Goal: Task Accomplishment & Management: Complete application form

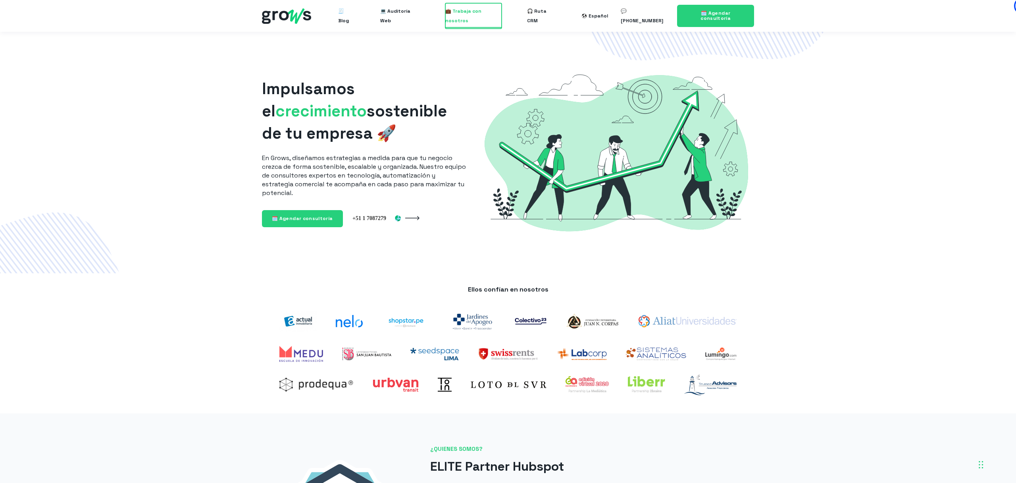
click at [472, 16] on span "💼 Trabaja con nosotros" at bounding box center [473, 15] width 57 height 25
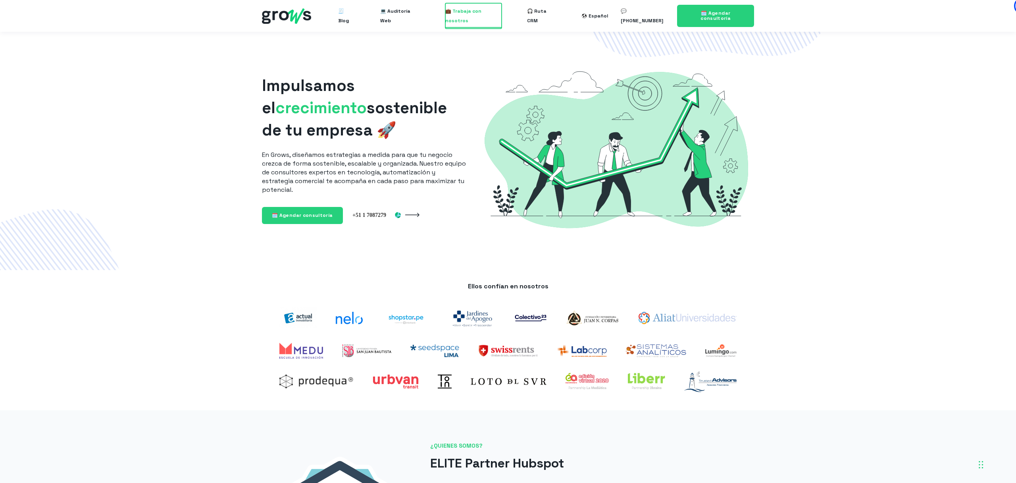
scroll to position [4, 0]
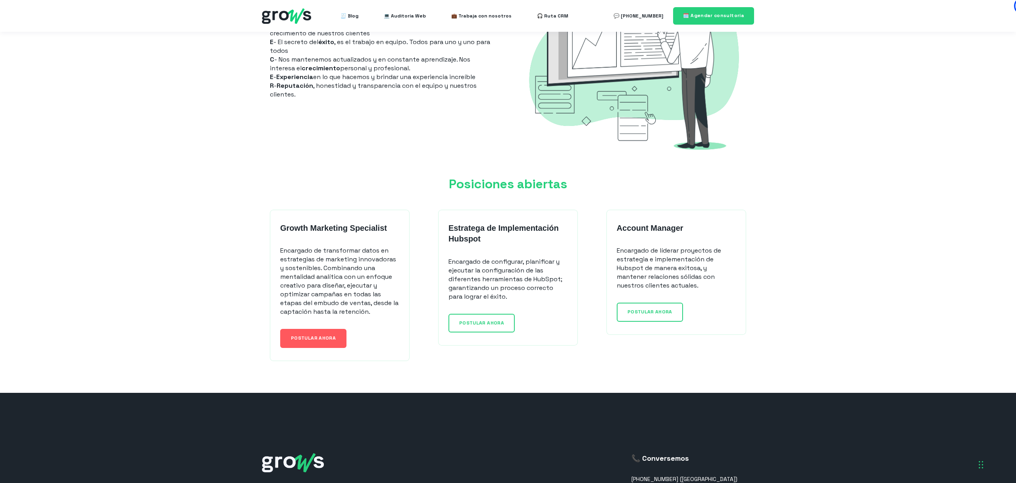
scroll to position [504, 0]
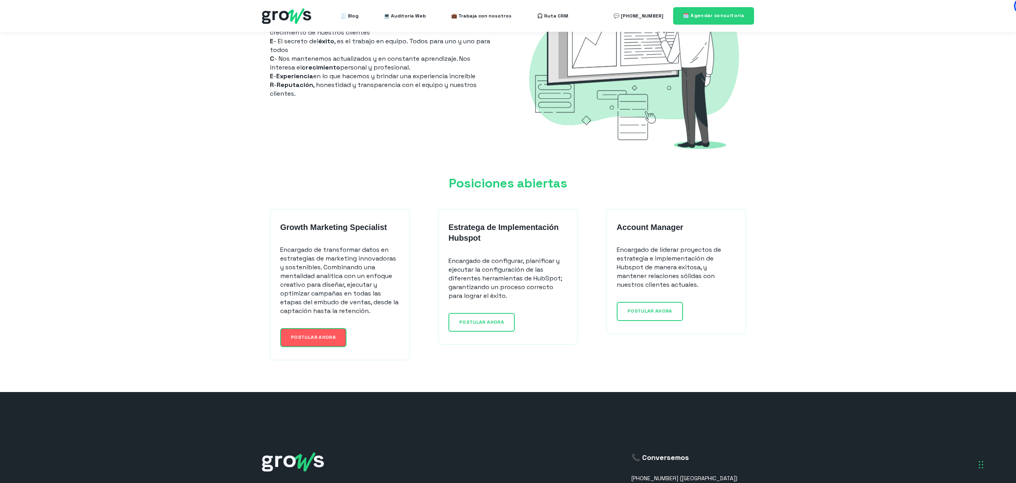
click at [318, 341] on link "POSTULAR AHORA" at bounding box center [313, 337] width 66 height 19
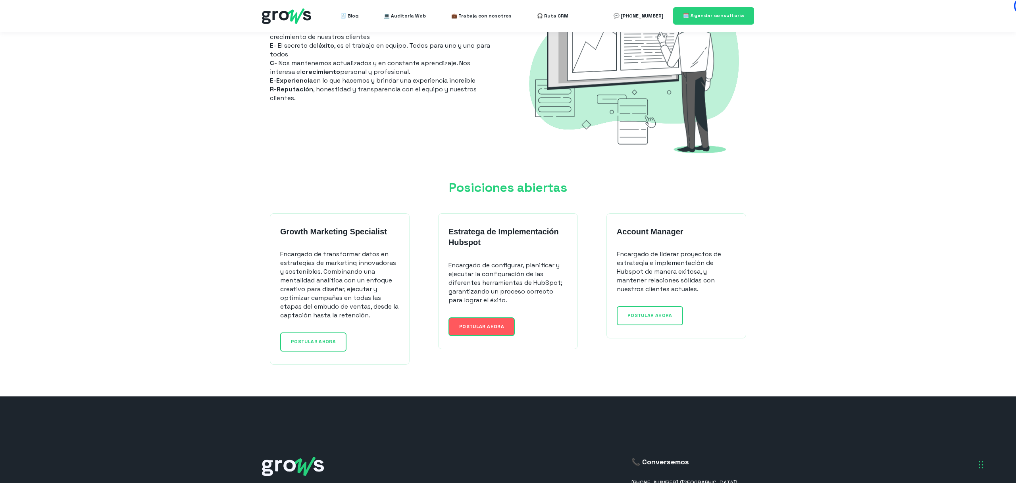
click at [496, 330] on link "POSTULAR AHORA" at bounding box center [482, 326] width 66 height 19
click at [661, 310] on link "POSTULAR AHORA" at bounding box center [650, 315] width 66 height 19
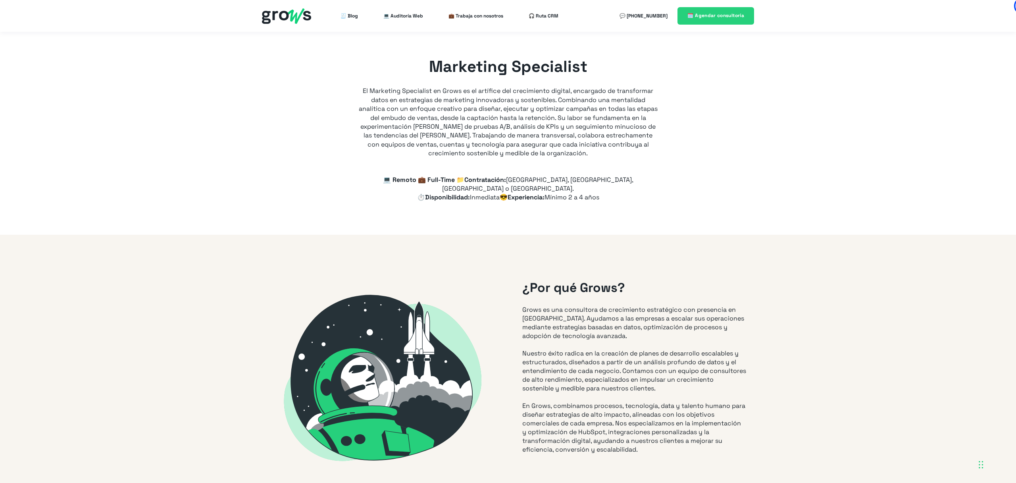
type input "+56"
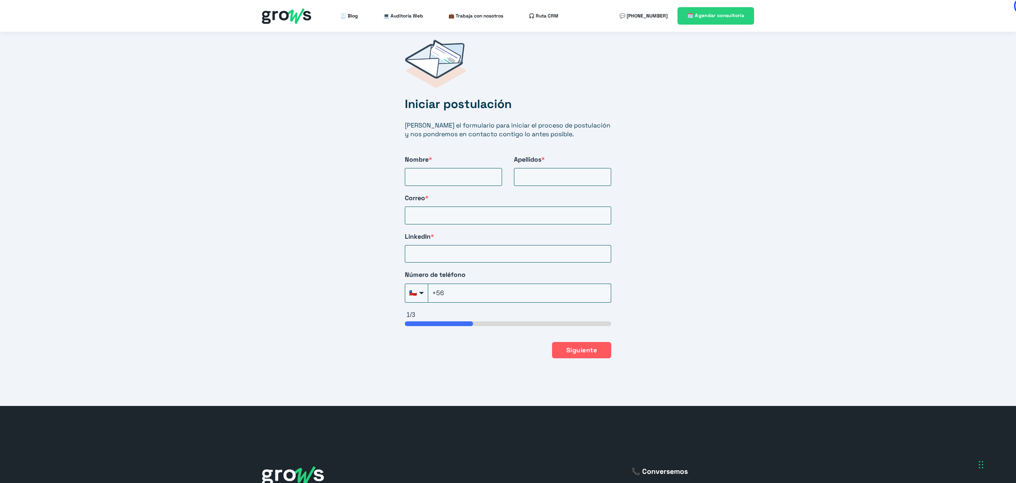
scroll to position [1249, 0]
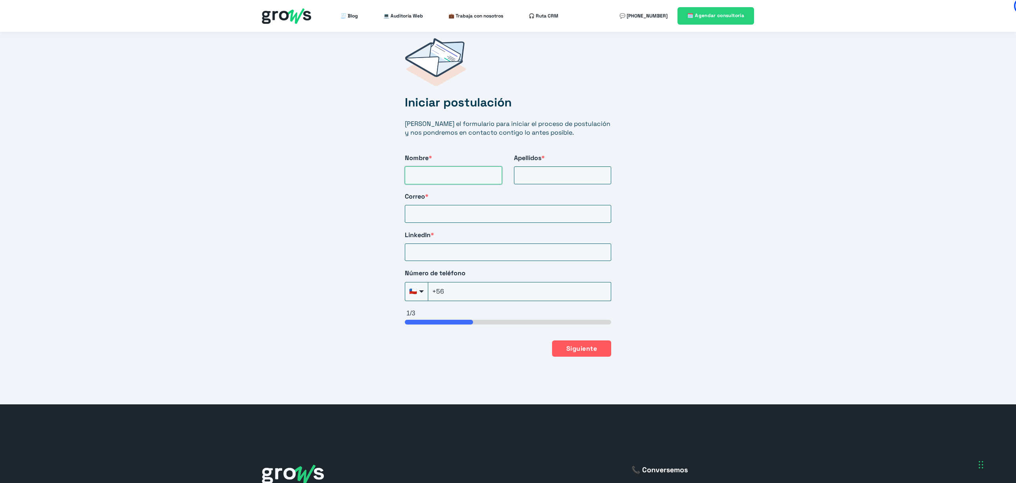
click at [493, 167] on input "Nombre *" at bounding box center [453, 174] width 97 height 17
type input "Yoel"
type input "Torres"
type input "yoeltorresmatus@jjd.cl"
type input "linkedin.com/in/yoeltorresmatus"
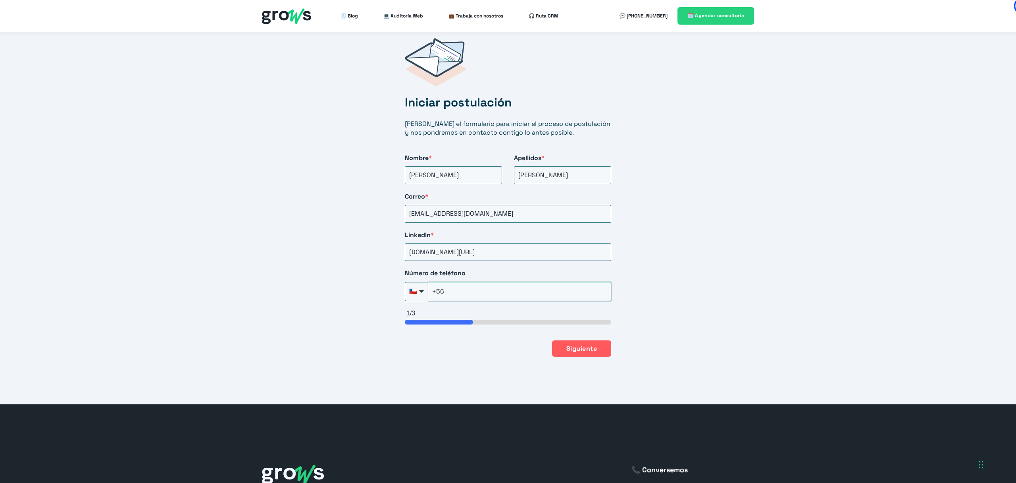
click at [499, 288] on input "+56" at bounding box center [519, 291] width 183 height 19
type input "+56-9-6830-1049"
click at [582, 340] on button "Siguiente" at bounding box center [581, 348] width 59 height 17
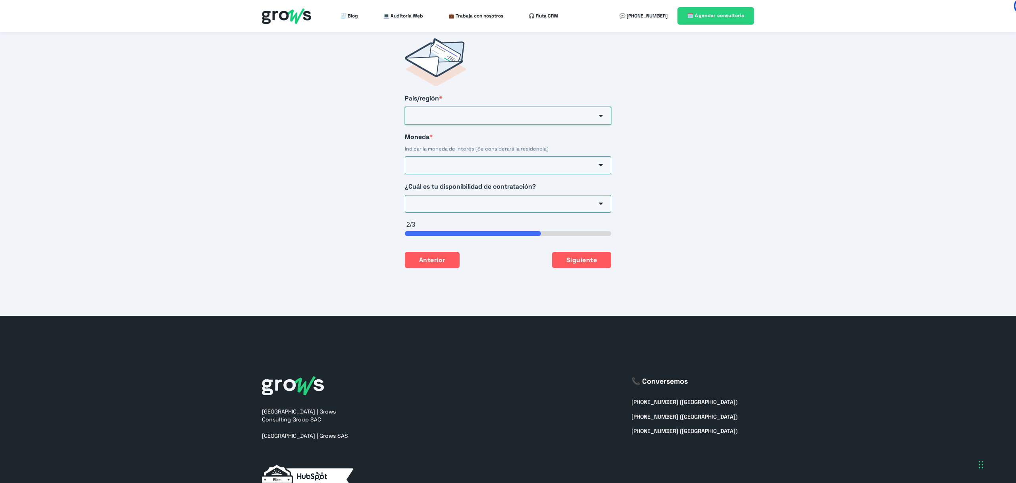
click at [438, 107] on input "País/región *" at bounding box center [508, 115] width 206 height 17
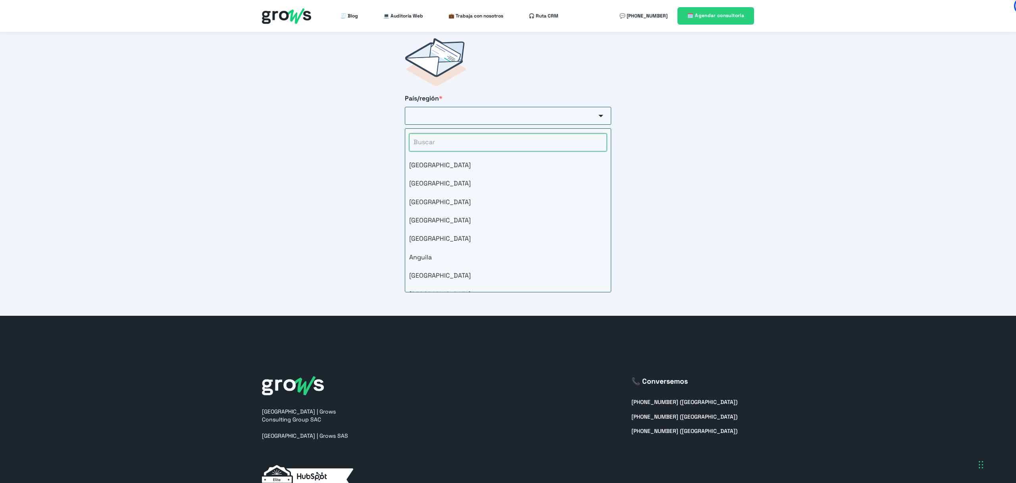
click at [444, 135] on input "HubSpot Form" at bounding box center [508, 141] width 198 height 17
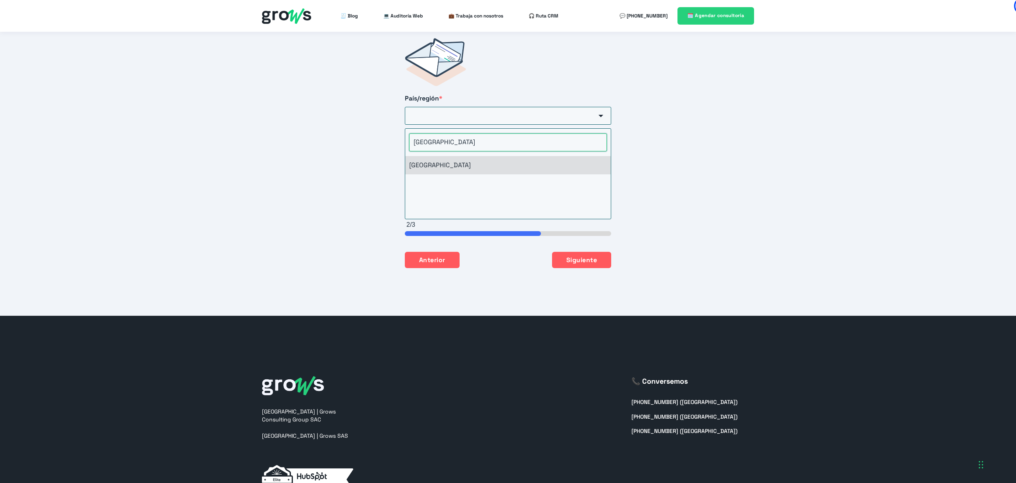
type input "chile"
click at [441, 156] on li "[GEOGRAPHIC_DATA]" at bounding box center [508, 165] width 206 height 18
type input "[GEOGRAPHIC_DATA]"
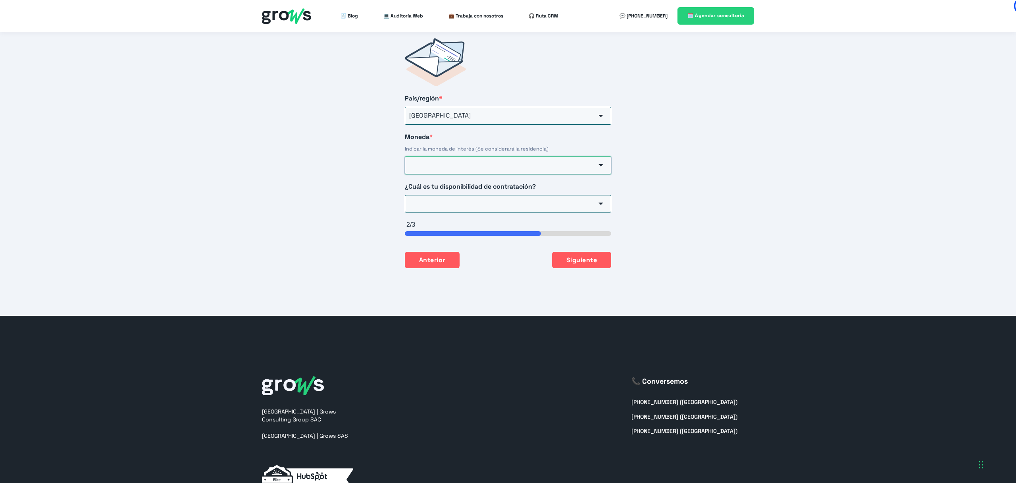
click at [445, 156] on input "Moneda *" at bounding box center [508, 164] width 206 height 17
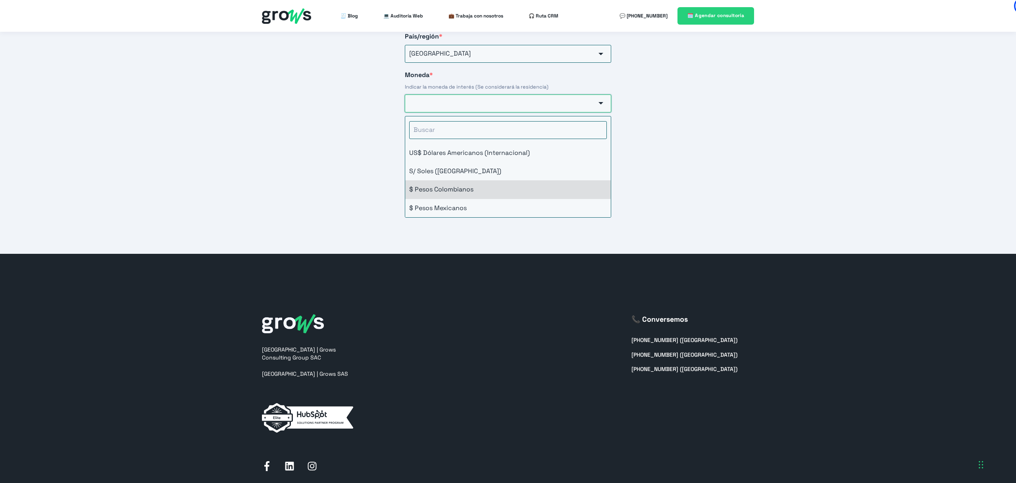
scroll to position [1317, 0]
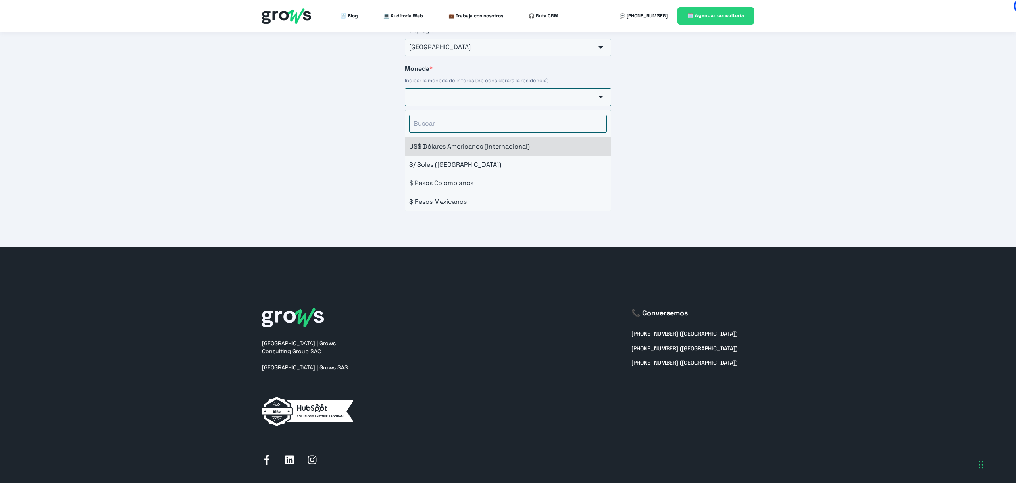
click at [486, 137] on li "US$ Dólares Americanos (Internacional)" at bounding box center [508, 146] width 206 height 18
type input "US$ Dólares Americanos (Internacional)"
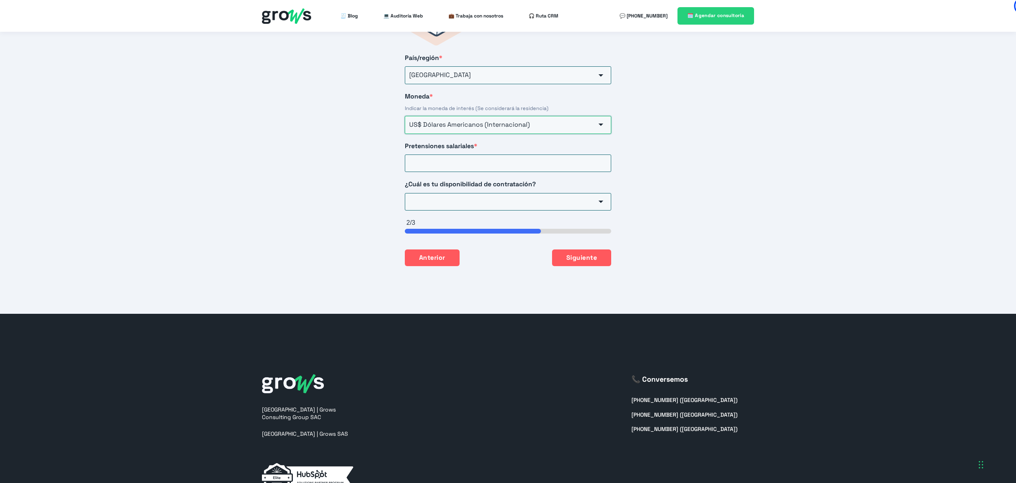
scroll to position [1282, 0]
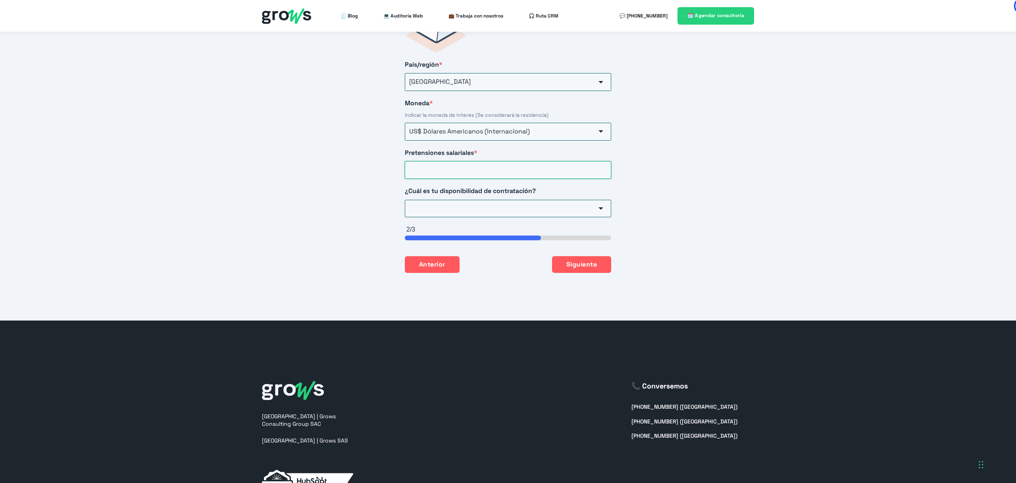
click at [479, 161] on input "Pretensiones salariales *" at bounding box center [508, 169] width 206 height 17
type input "3500"
click at [518, 200] on input "¿Cuál es tu disponibilidad de contratación?" at bounding box center [508, 208] width 206 height 17
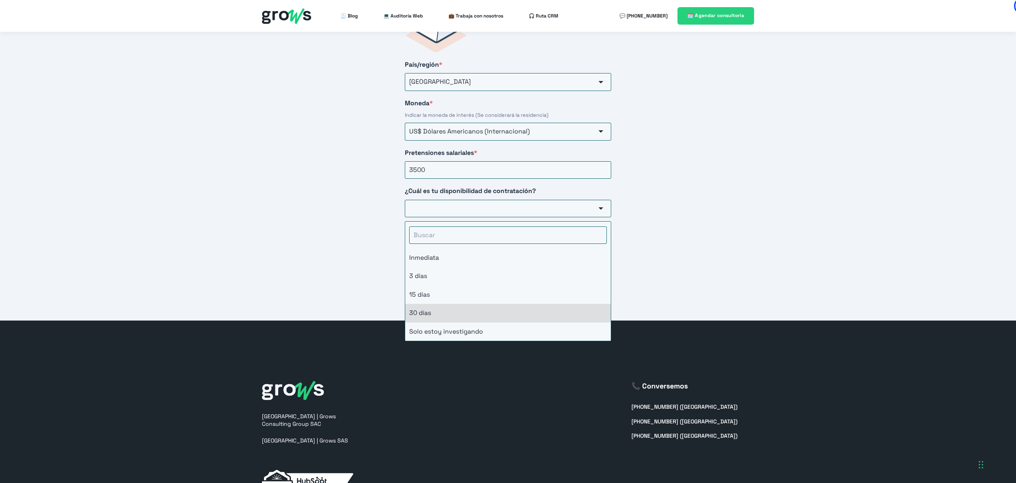
click at [515, 304] on li "30 días" at bounding box center [508, 313] width 206 height 18
type input "30 días"
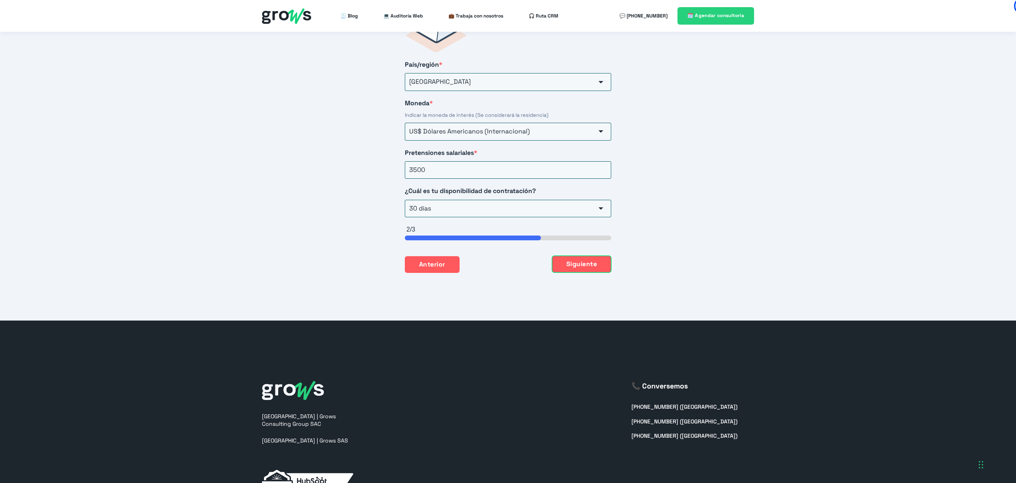
click at [601, 260] on button "Siguiente" at bounding box center [581, 264] width 59 height 17
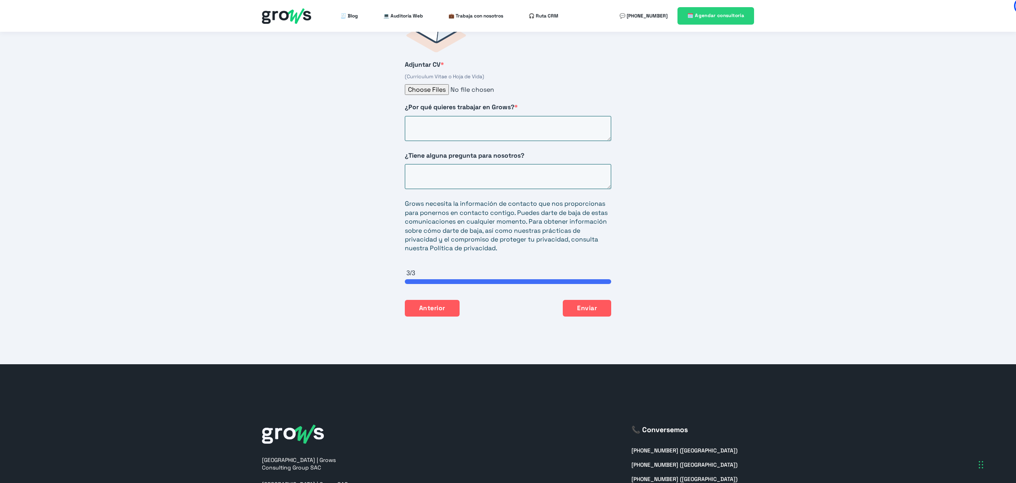
scroll to position [1262, 0]
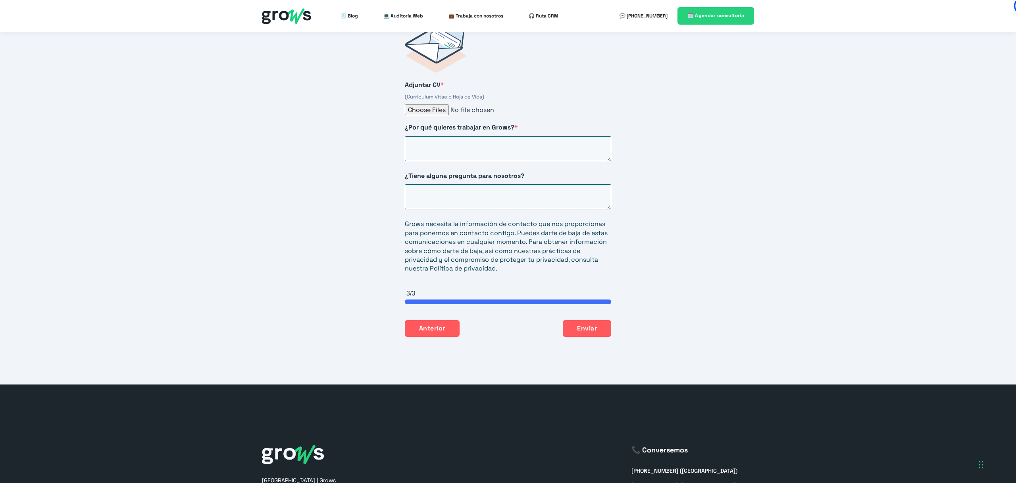
click at [509, 123] on span "¿Por qué quieres trabajar en Grows?" at bounding box center [460, 127] width 110 height 8
click at [509, 136] on textarea "¿Por qué quieres trabajar en Grows? *" at bounding box center [508, 148] width 206 height 25
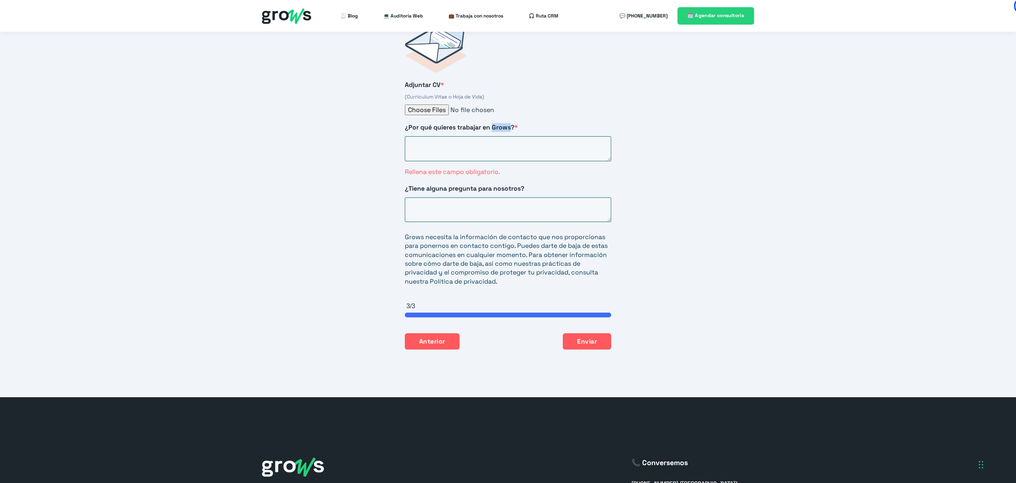
click at [509, 123] on span "¿Por qué quieres trabajar en Grows?" at bounding box center [460, 127] width 110 height 8
click at [509, 136] on textarea "¿Por qué quieres trabajar en Grows? *" at bounding box center [508, 148] width 206 height 25
click at [513, 145] on textarea "¿Por qué quieres trabajar en Grows? *" at bounding box center [508, 148] width 206 height 25
click at [494, 200] on textarea "¿Tiene alguna pregunta para nosotros?" at bounding box center [508, 209] width 206 height 25
type textarea "- Proyectos que lleven acabo hoy en día"
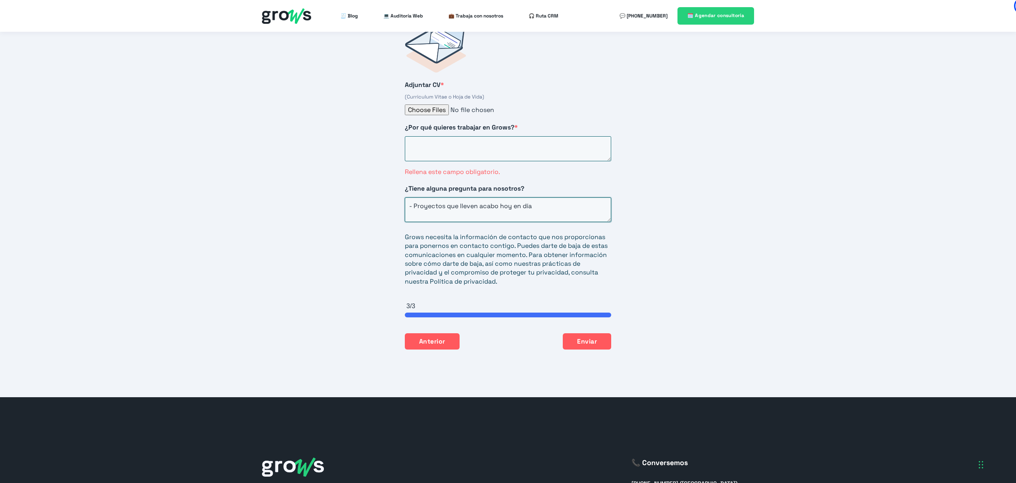
click at [494, 200] on textarea "- Proyectos que lleven acabo hoy en día" at bounding box center [508, 209] width 206 height 25
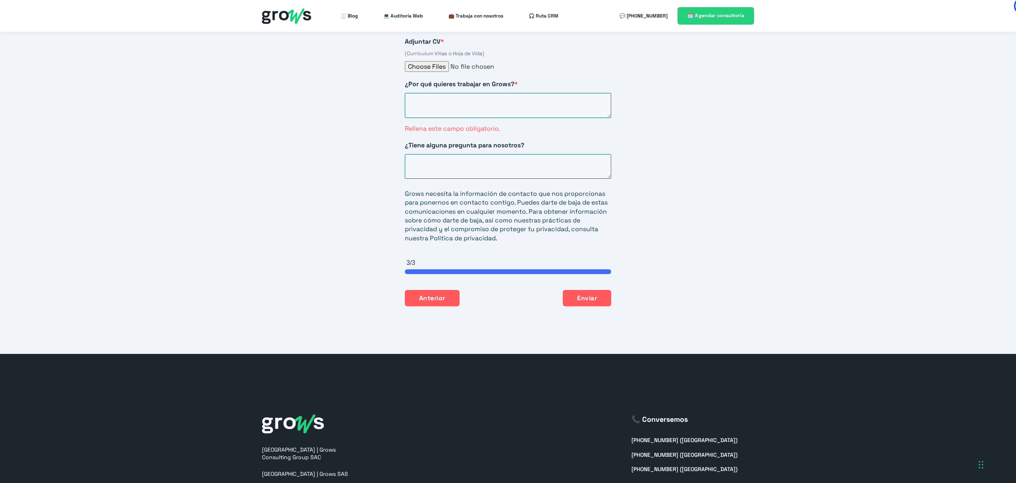
scroll to position [1236, 0]
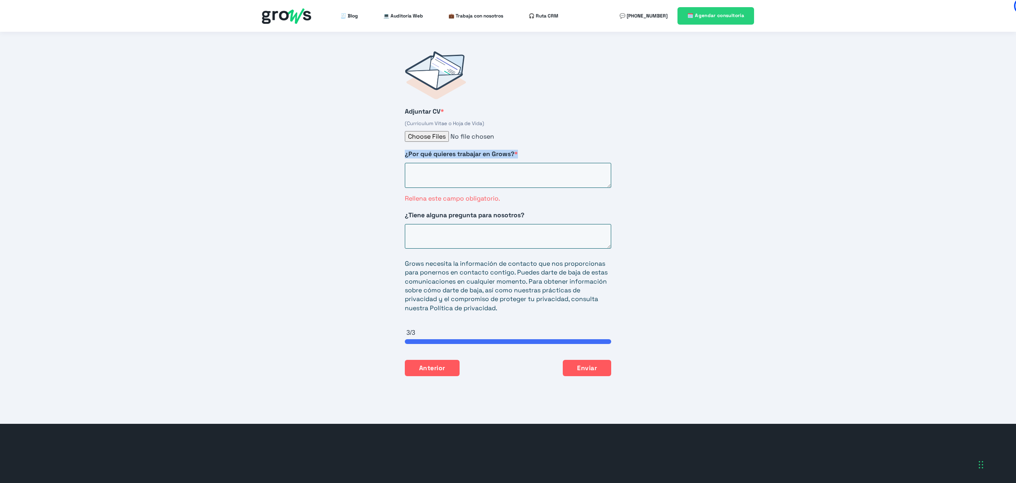
drag, startPoint x: 495, startPoint y: 144, endPoint x: 395, endPoint y: 141, distance: 100.9
click at [394, 142] on div "Adjuntar CV * (Curriculum Vitae o Hoja de Vida) ¿Por qué quieres trabajar en Gr…" at bounding box center [508, 213] width 238 height 357
copy span "¿Por qué quieres trabajar en Grows? *"
click at [511, 163] on textarea "¿Por qué quieres trabajar en Grows? *" at bounding box center [508, 175] width 206 height 25
paste textarea "Quiero trabajar en Grows porque me motiva el desafío de impulsar el crecimiento…"
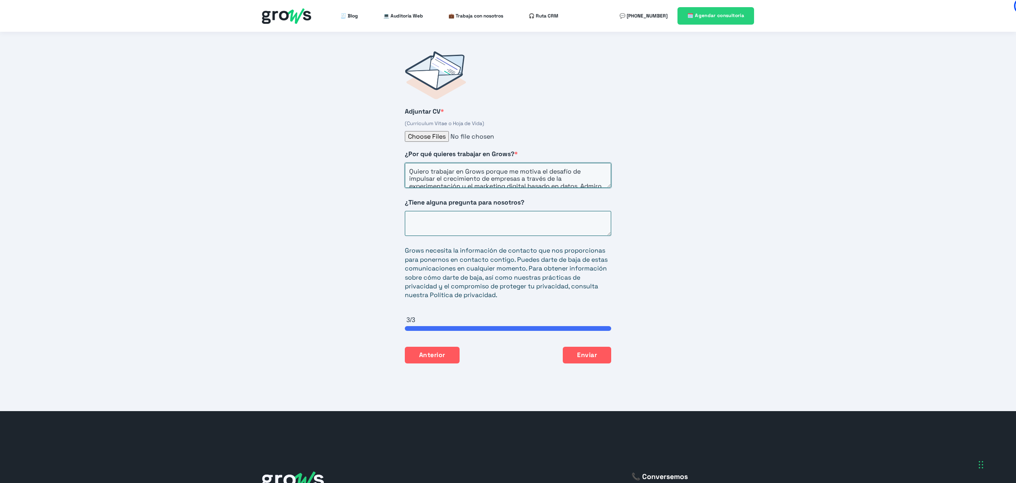
scroll to position [54, 0]
type textarea "Quiero trabajar en Grows porque me motiva el desafío de impulsar el crecimiento…"
click at [524, 198] on span "¿Tiene alguna pregunta para nosotros?" at bounding box center [465, 202] width 120 height 8
click at [525, 211] on textarea "¿Tiene alguna pregunta para nosotros?" at bounding box center [508, 223] width 206 height 25
click at [524, 198] on span "¿Tiene alguna pregunta para nosotros?" at bounding box center [465, 202] width 120 height 8
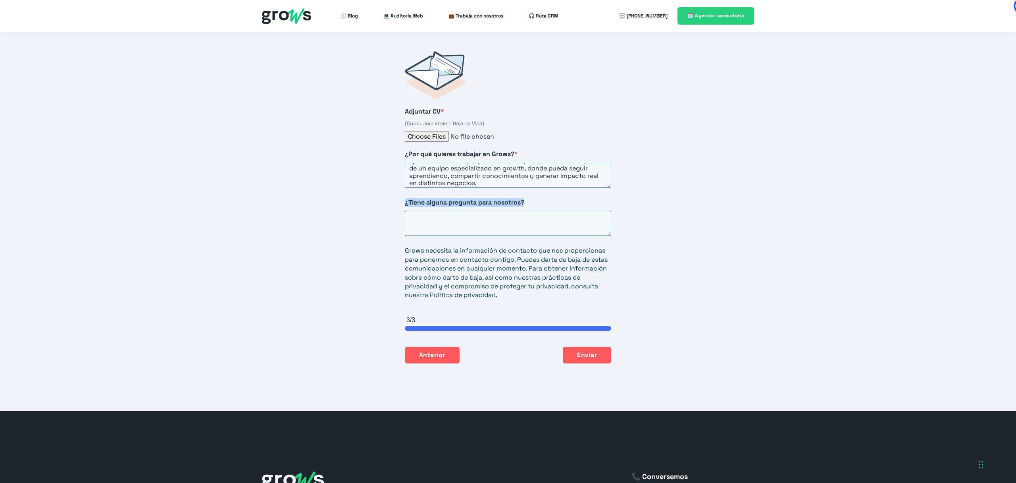
click at [525, 211] on textarea "¿Tiene alguna pregunta para nosotros?" at bounding box center [508, 223] width 206 height 25
click at [524, 198] on span "¿Tiene alguna pregunta para nosotros?" at bounding box center [465, 202] width 120 height 8
click at [525, 211] on textarea "¿Tiene alguna pregunta para nosotros?" at bounding box center [508, 223] width 206 height 25
copy span "HubSpot Form"
drag, startPoint x: 452, startPoint y: 234, endPoint x: 454, endPoint y: 224, distance: 10.1
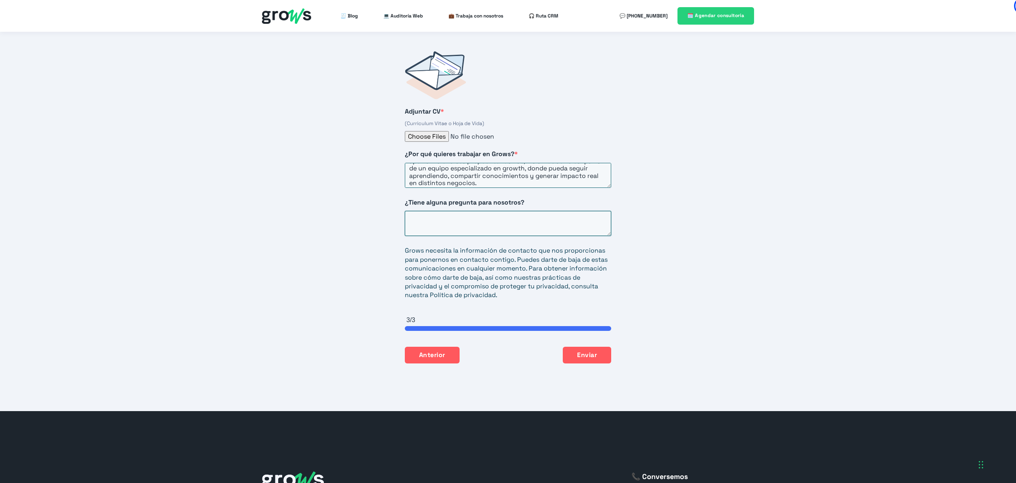
click at [452, 234] on div "Adjuntar CV * (Curriculum Vitae o Hoja de Vida) ¿Por qué quieres trabajar en Gr…" at bounding box center [508, 207] width 238 height 344
click at [452, 220] on textarea "¿Tiene alguna pregunta para nosotros?" at bounding box center [508, 223] width 206 height 25
paste textarea "¿Cómo definen el éxito en este rol durante los primeros seis meses? ¿Qué desafí…"
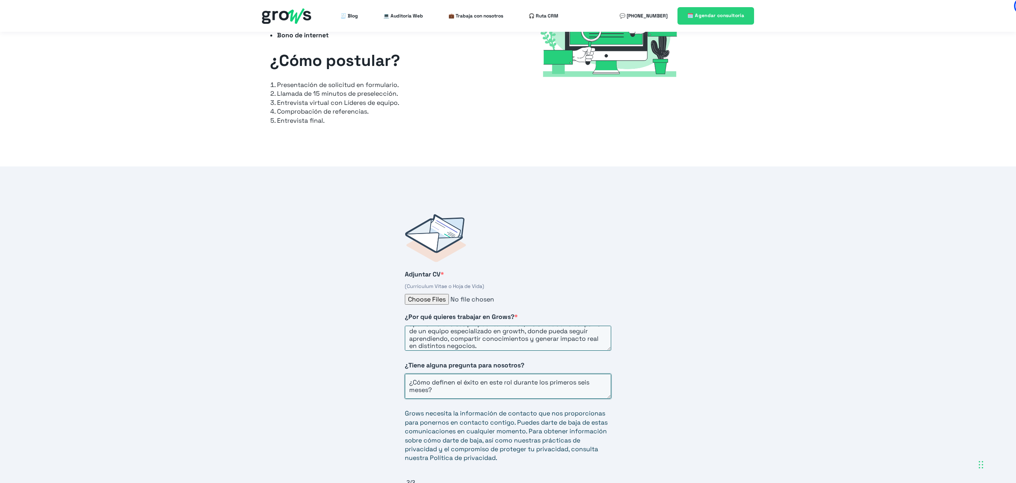
scroll to position [1091, 0]
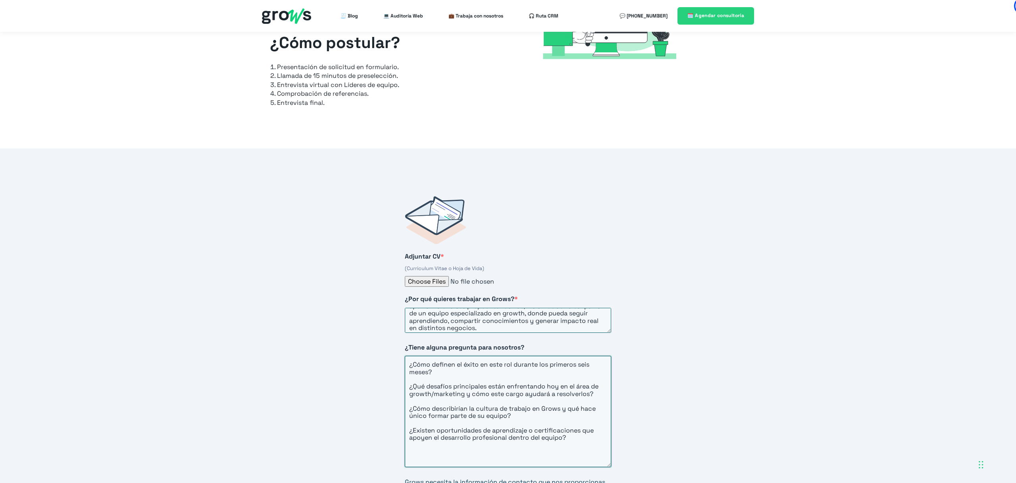
drag, startPoint x: 608, startPoint y: 369, endPoint x: 629, endPoint y: 456, distance: 89.6
click at [629, 459] on div "Iniciar postulación Llena el formulario para iniciar el proceso de postulación …" at bounding box center [508, 395] width 1016 height 494
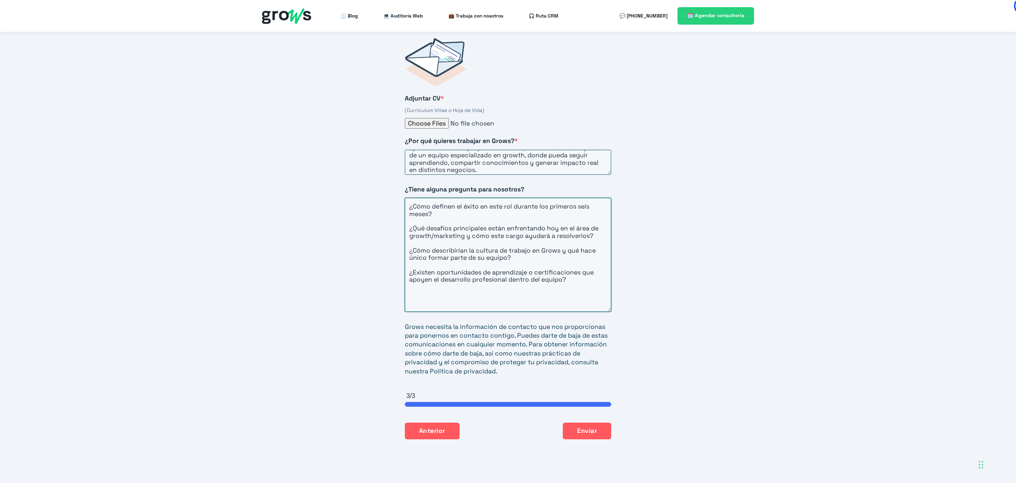
scroll to position [1250, 0]
type textarea "¿Cómo definen el éxito en este rol durante los primeros seis meses? ¿Qué desafí…"
click at [586, 424] on button "Enviar" at bounding box center [587, 429] width 48 height 17
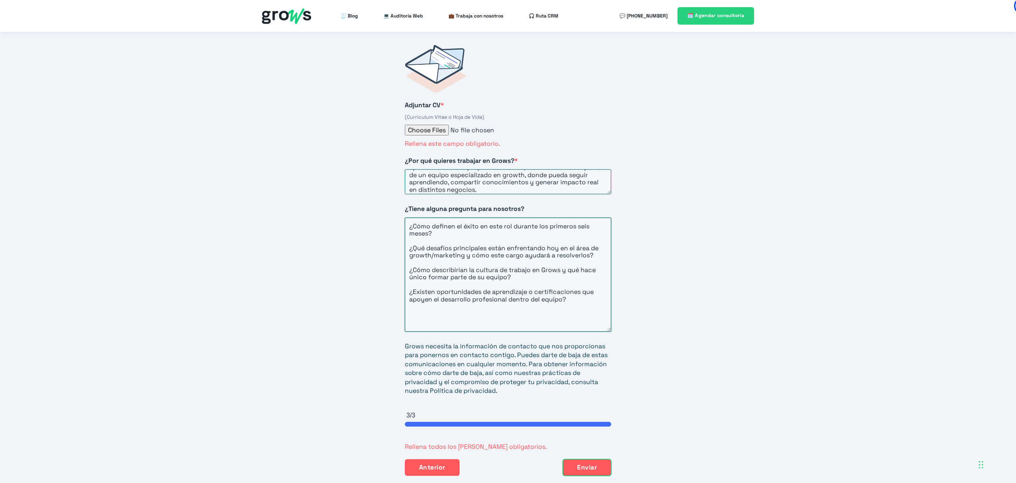
scroll to position [1241, 0]
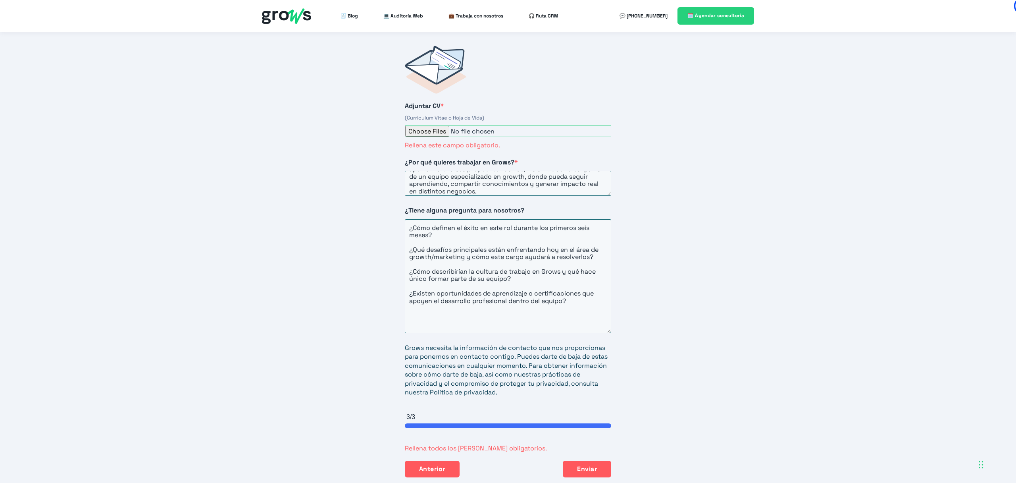
click at [424, 125] on input "Adjuntar CV *" at bounding box center [508, 131] width 206 height 12
type input "C:\fakepath\CV Yoel Torres 2025.pdf"
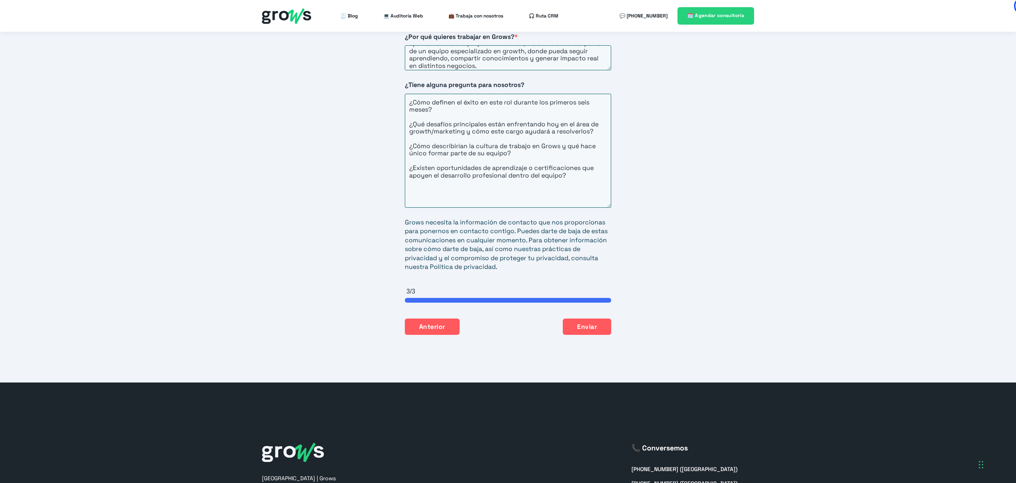
scroll to position [1367, 0]
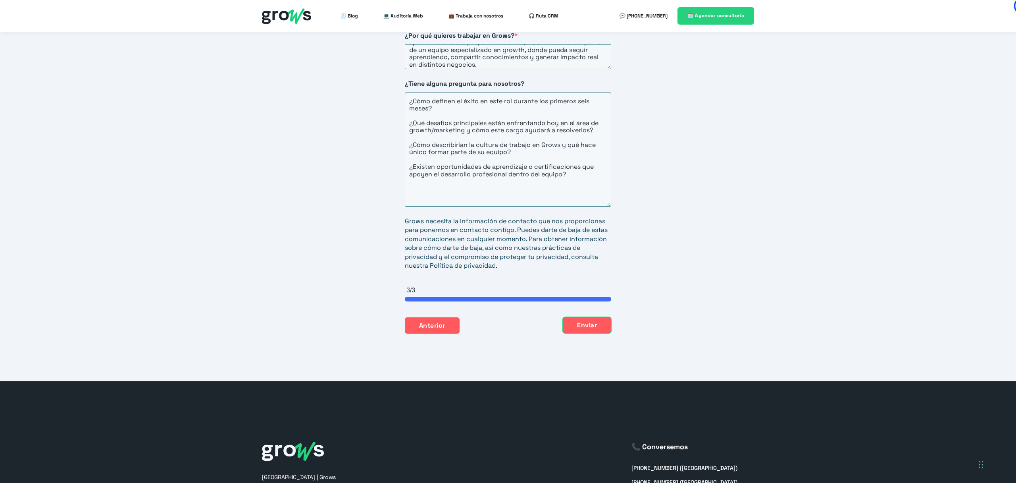
click at [594, 317] on button "Enviar" at bounding box center [587, 325] width 48 height 17
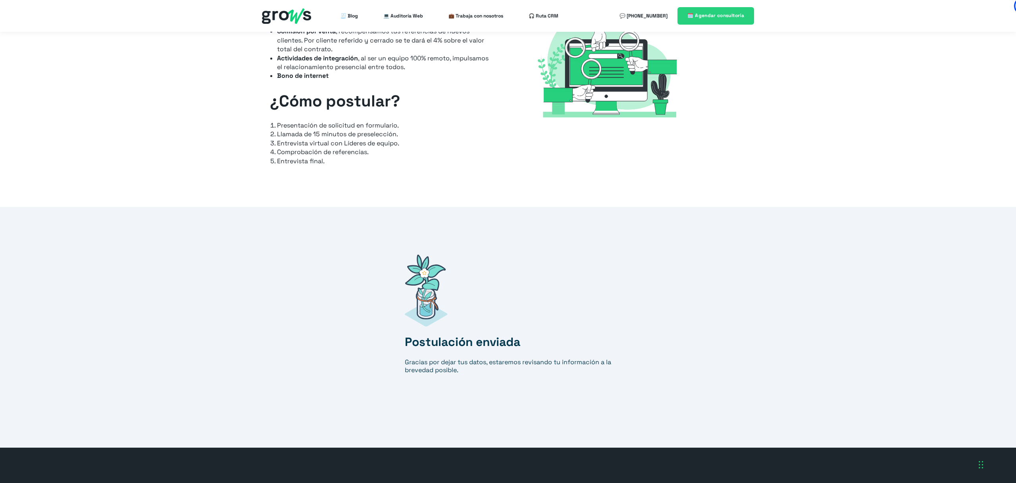
scroll to position [704, 0]
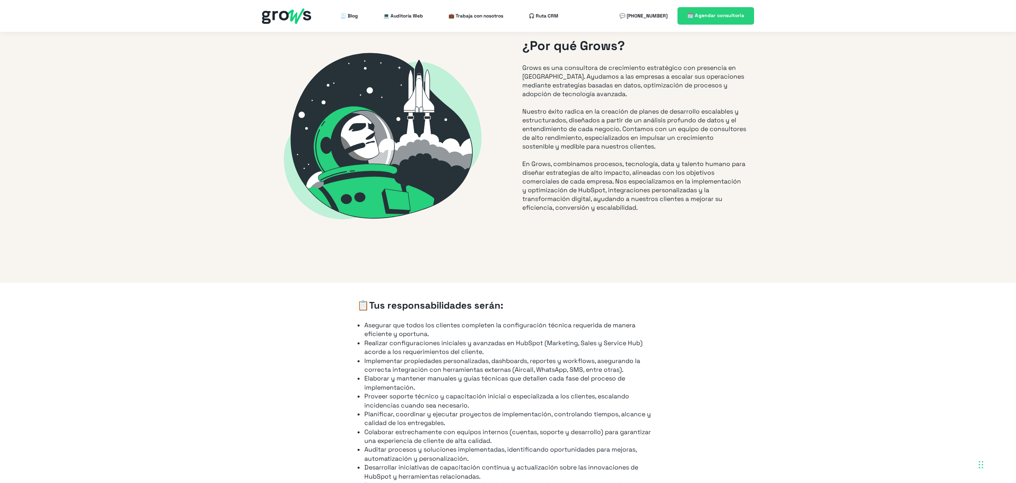
type input "+56"
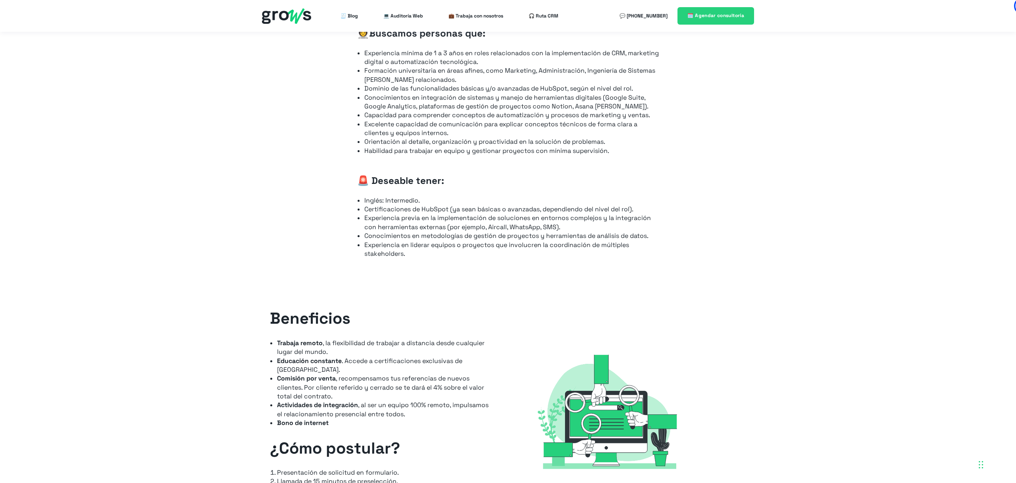
scroll to position [731, 0]
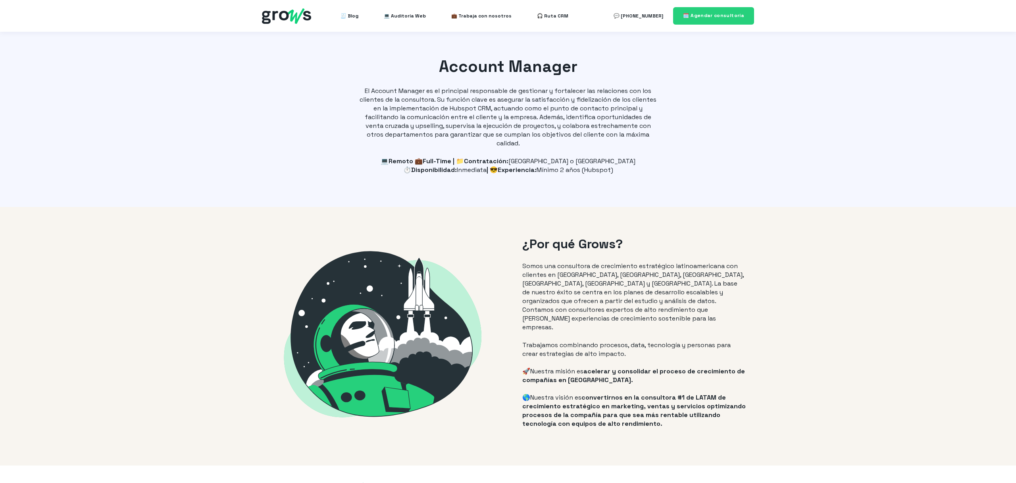
select select "CL"
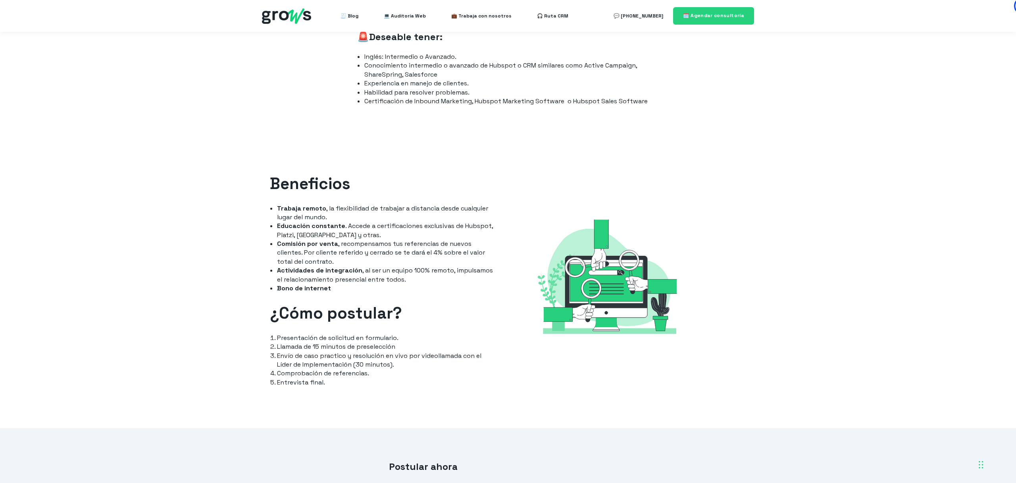
scroll to position [925, 0]
